Goal: Task Accomplishment & Management: Use online tool/utility

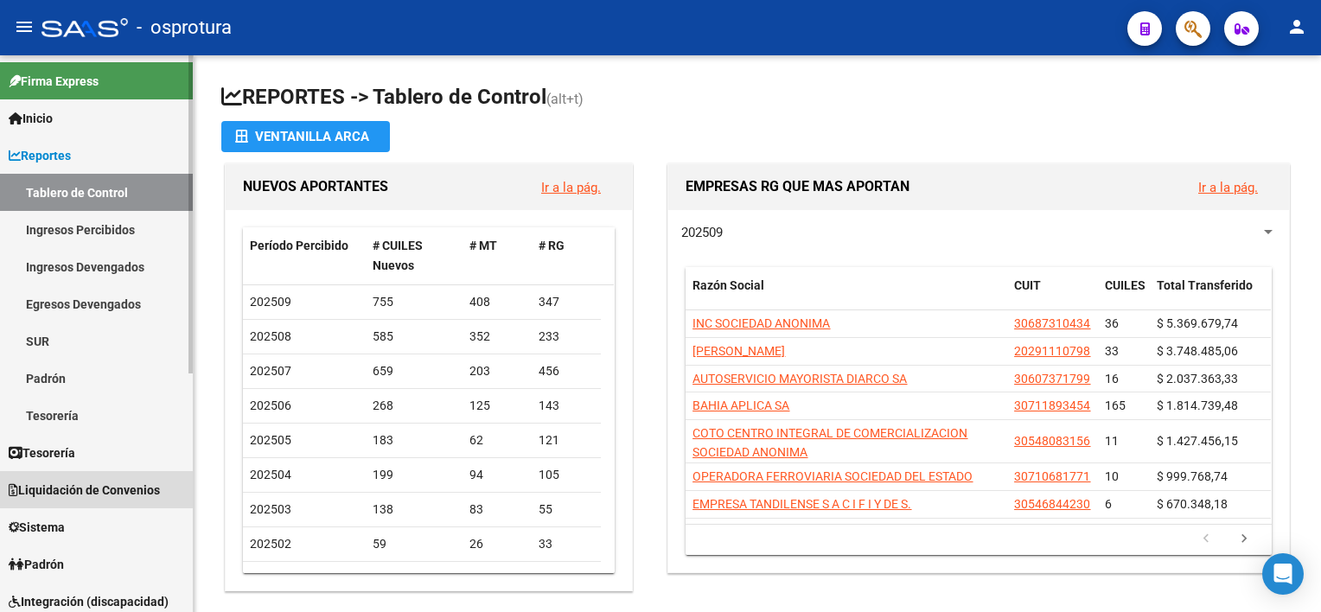
click at [117, 494] on span "Liquidación de Convenios" at bounding box center [84, 490] width 151 height 19
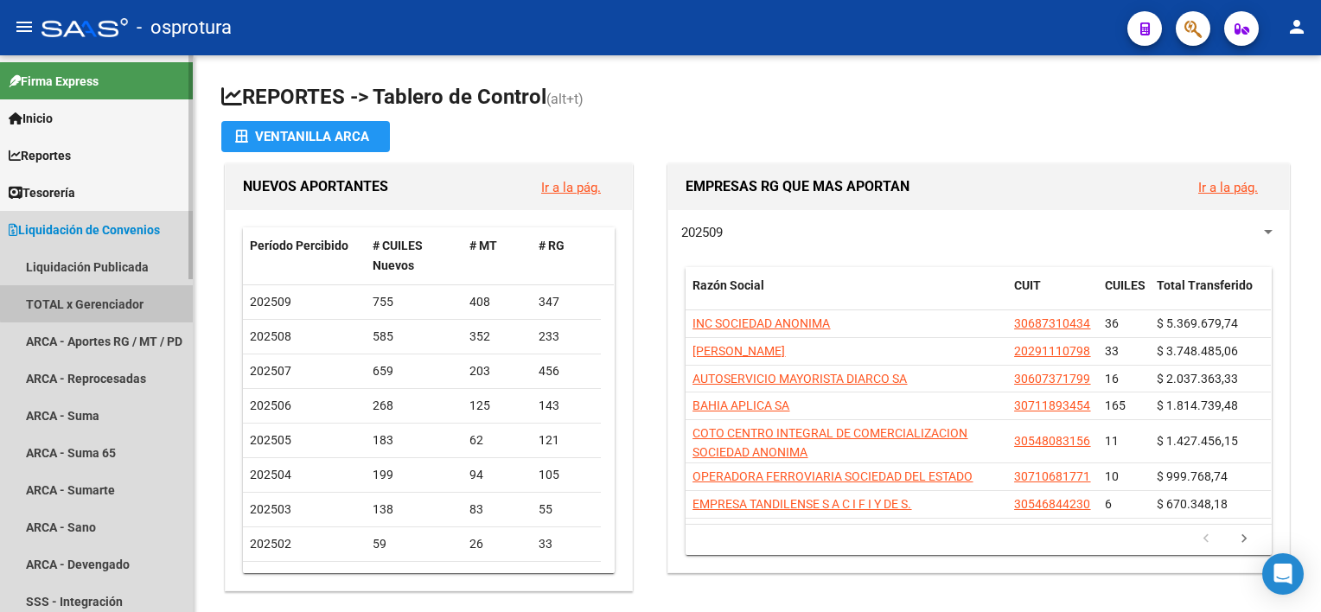
click at [97, 302] on link "TOTAL x Gerenciador" at bounding box center [96, 303] width 193 height 37
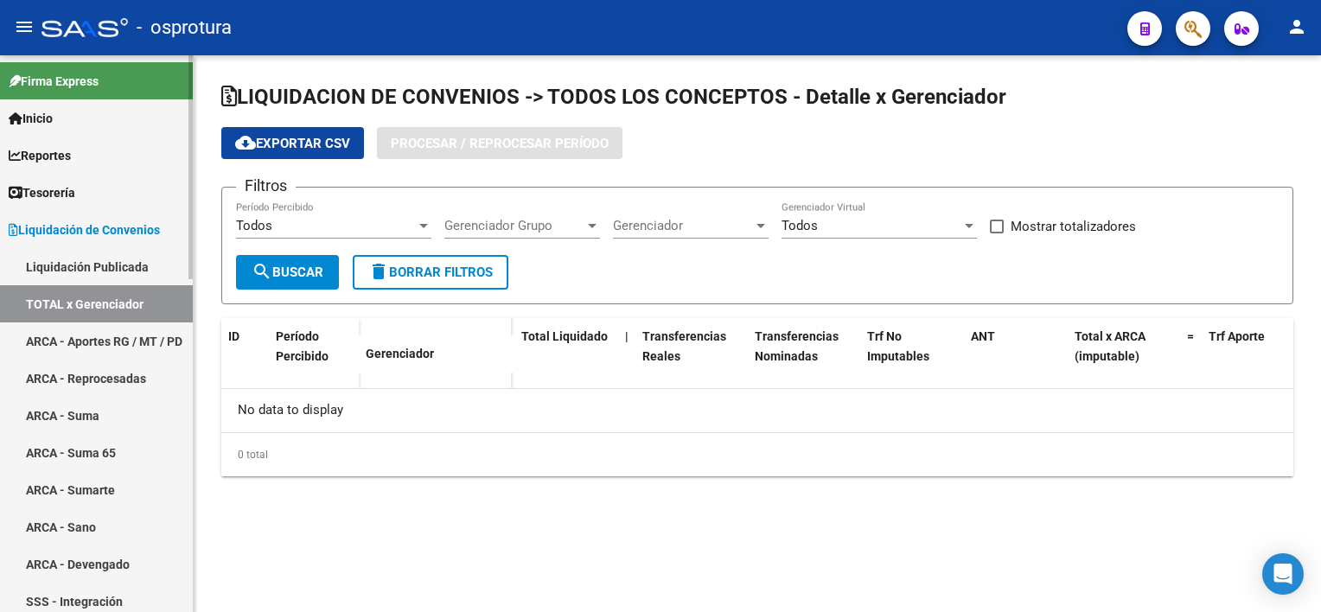
checkbox input "true"
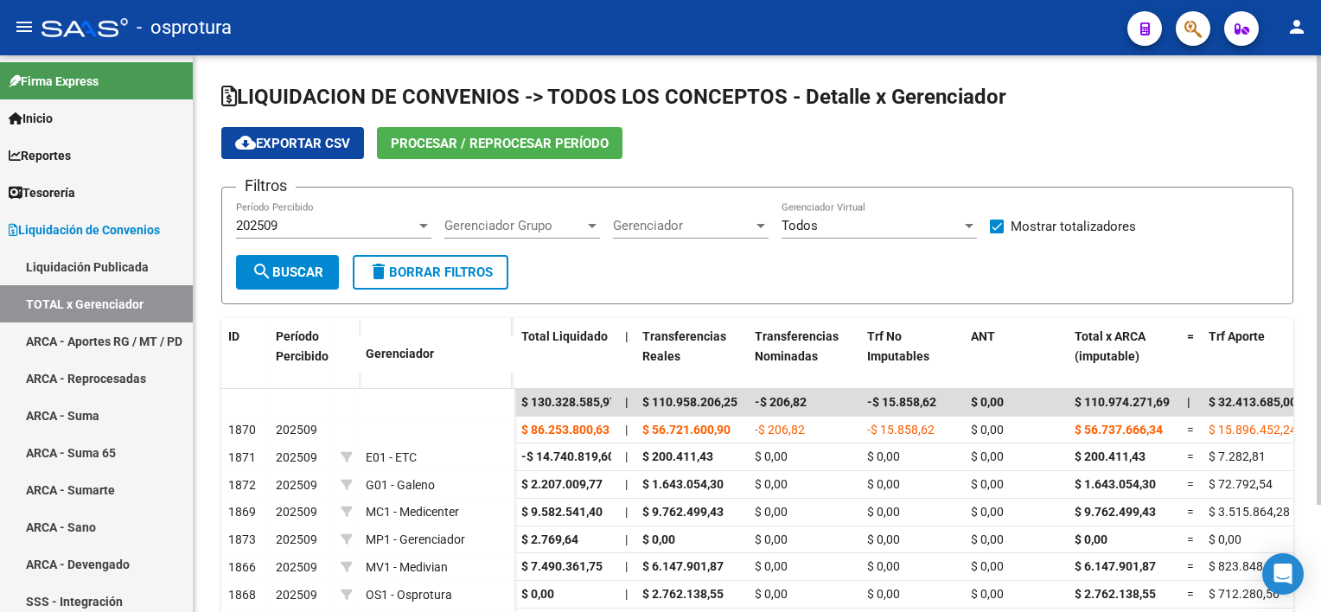
click at [466, 133] on button "Procesar / Reprocesar período" at bounding box center [499, 143] width 245 height 32
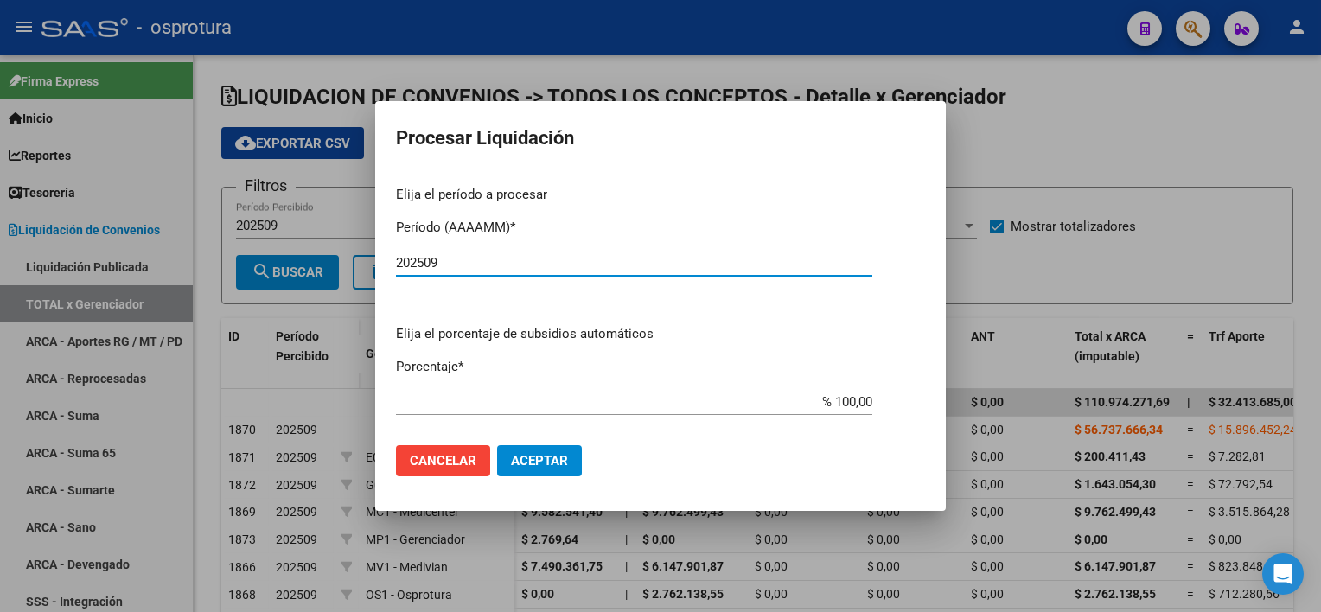
type input "202509"
click at [529, 455] on span "Aceptar" at bounding box center [539, 461] width 57 height 16
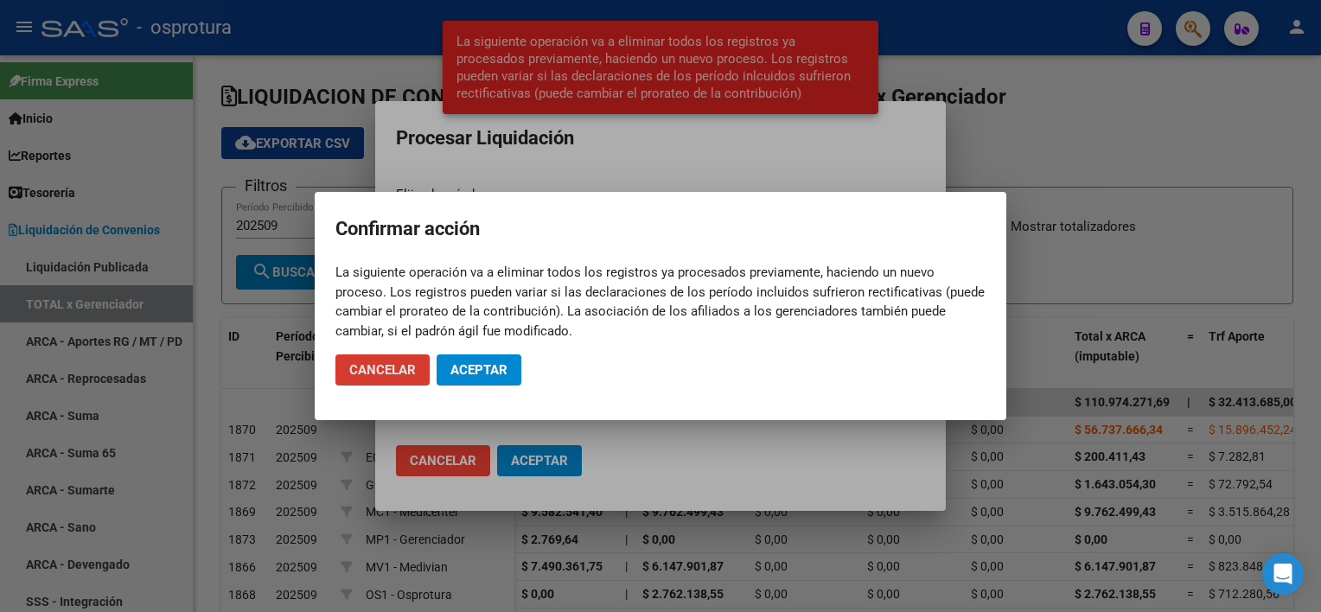
click at [492, 370] on span "Aceptar" at bounding box center [478, 370] width 57 height 16
